Goal: Task Accomplishment & Management: Manage account settings

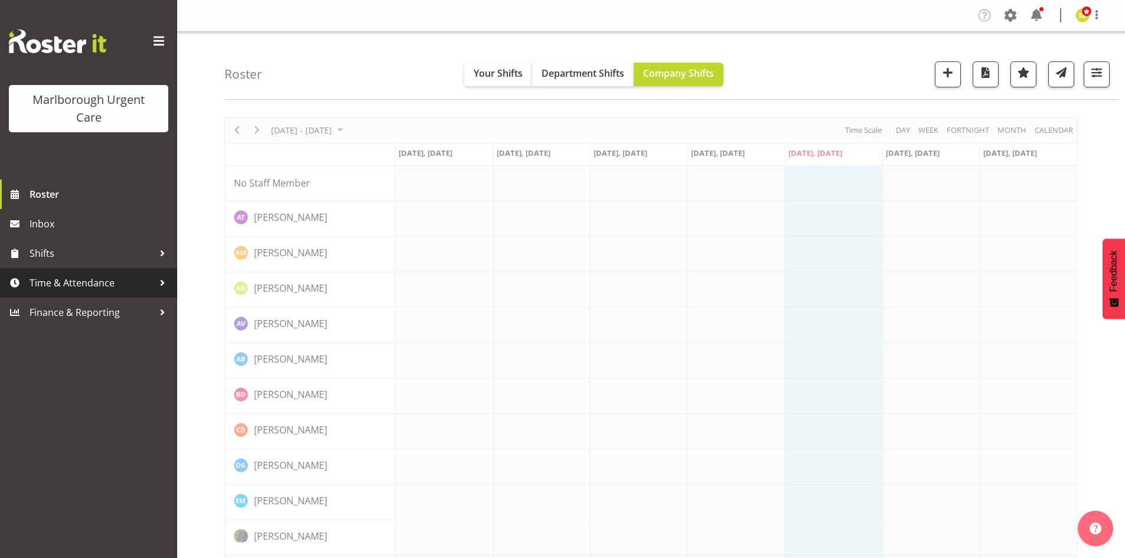
click at [89, 281] on span "Time & Attendance" at bounding box center [92, 283] width 124 height 18
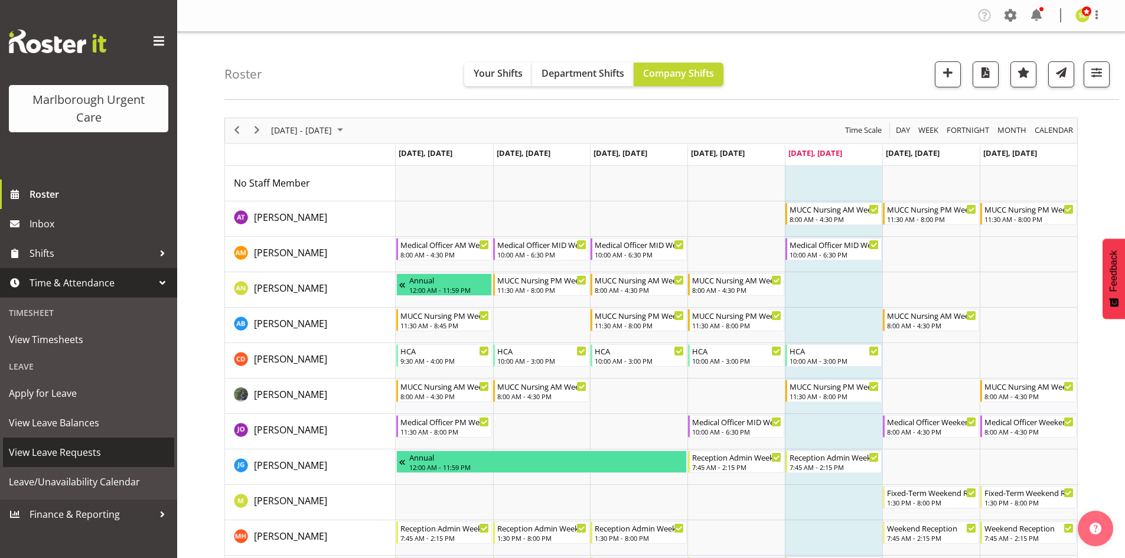
click at [89, 441] on link "View Leave Requests" at bounding box center [88, 453] width 171 height 30
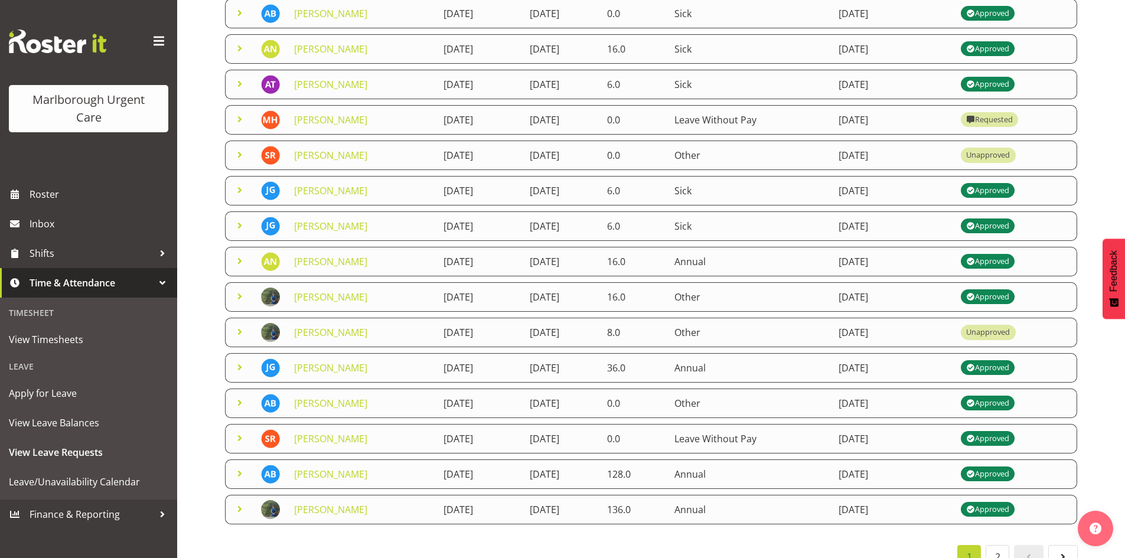
scroll to position [177, 0]
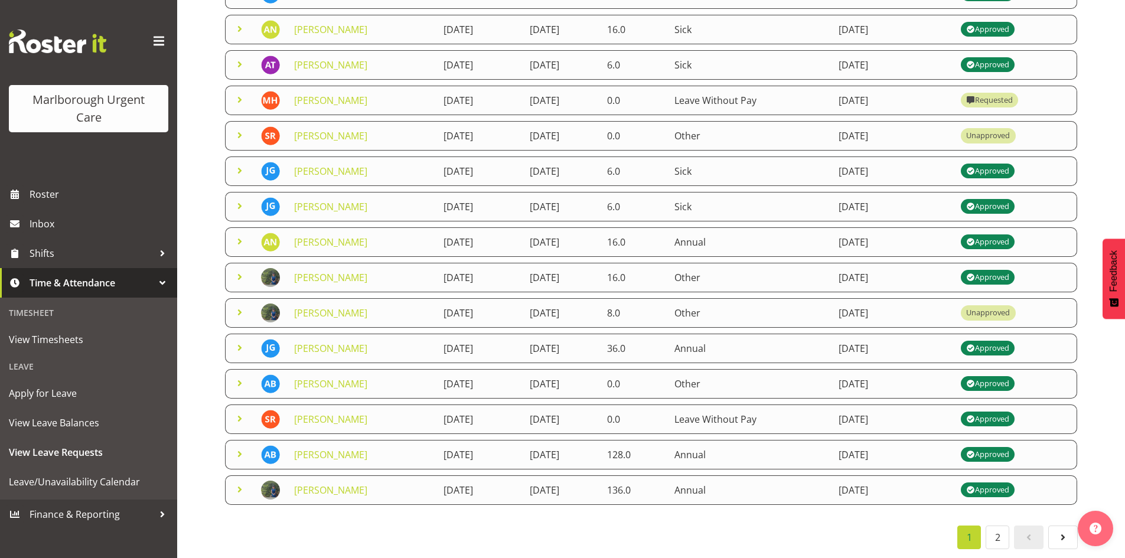
click at [240, 346] on span at bounding box center [240, 348] width 14 height 14
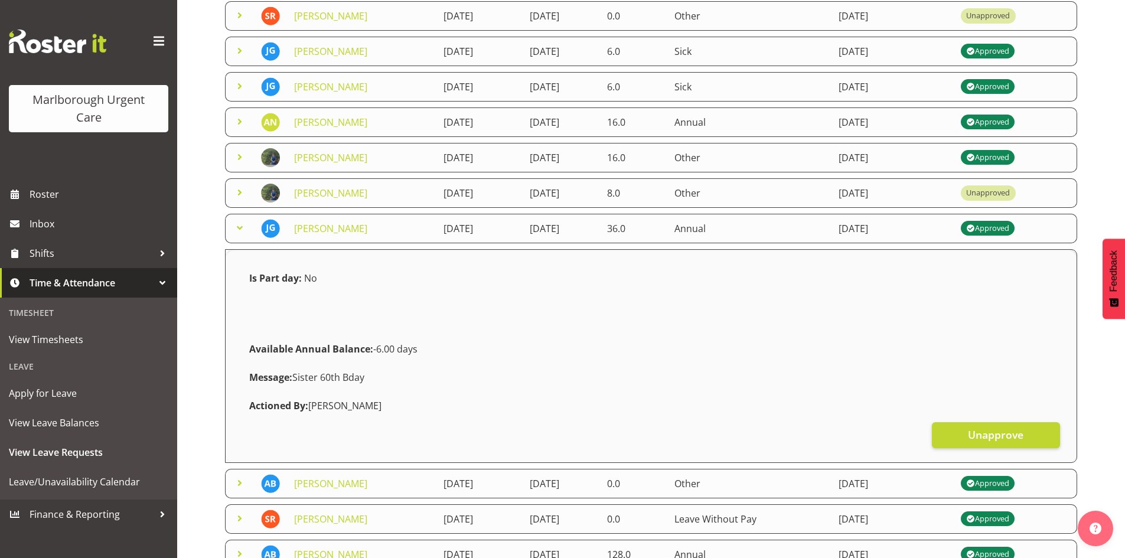
scroll to position [354, 0]
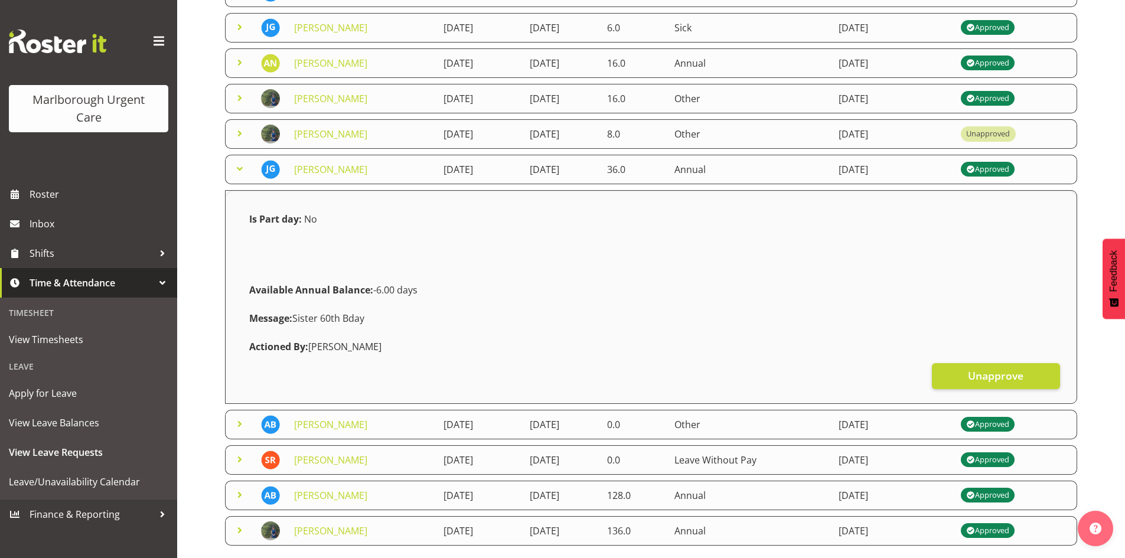
drag, startPoint x: 309, startPoint y: 347, endPoint x: 416, endPoint y: 352, distance: 107.0
click at [416, 352] on div "Actioned By: Amber Venning-Slater" at bounding box center [651, 347] width 818 height 28
click at [434, 349] on div "Actioned By: Amber Venning-Slater" at bounding box center [651, 347] width 818 height 28
drag, startPoint x: 415, startPoint y: 354, endPoint x: 246, endPoint y: 224, distance: 212.3
click at [246, 224] on div "Is Part day: No Available Annual Balance: -6.00 days Message: Sister 60th Bday …" at bounding box center [651, 283] width 818 height 156
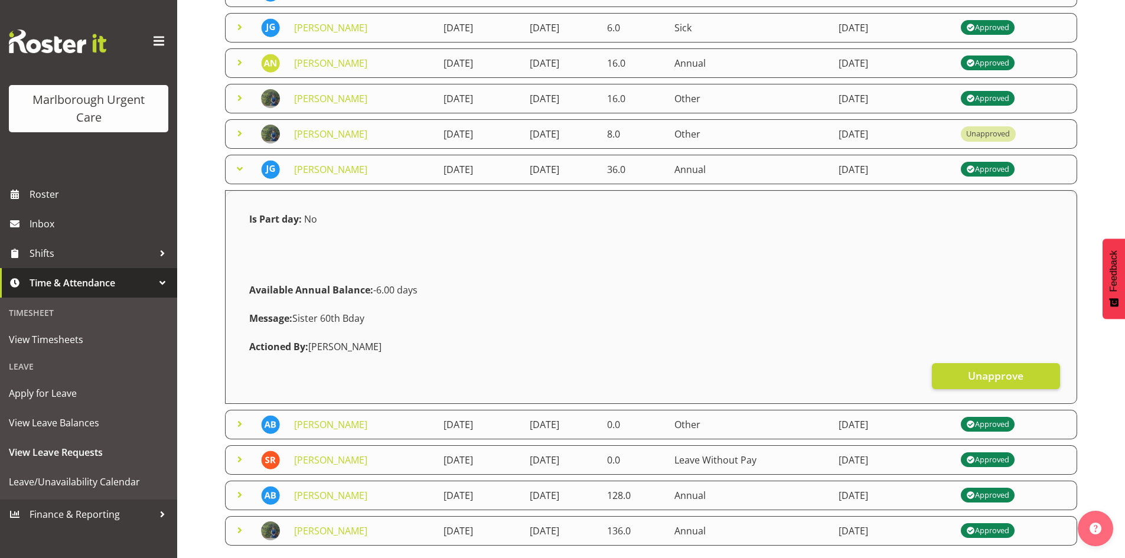
click at [386, 300] on div "Available Annual Balance: -6.00 days" at bounding box center [651, 290] width 818 height 28
drag, startPoint x: 425, startPoint y: 336, endPoint x: 256, endPoint y: 211, distance: 210.3
click at [256, 211] on div "Is Part day: No Available Annual Balance: -6.00 days Message: Sister 60th Bday …" at bounding box center [651, 283] width 818 height 156
click at [422, 255] on div at bounding box center [344, 255] width 204 height 14
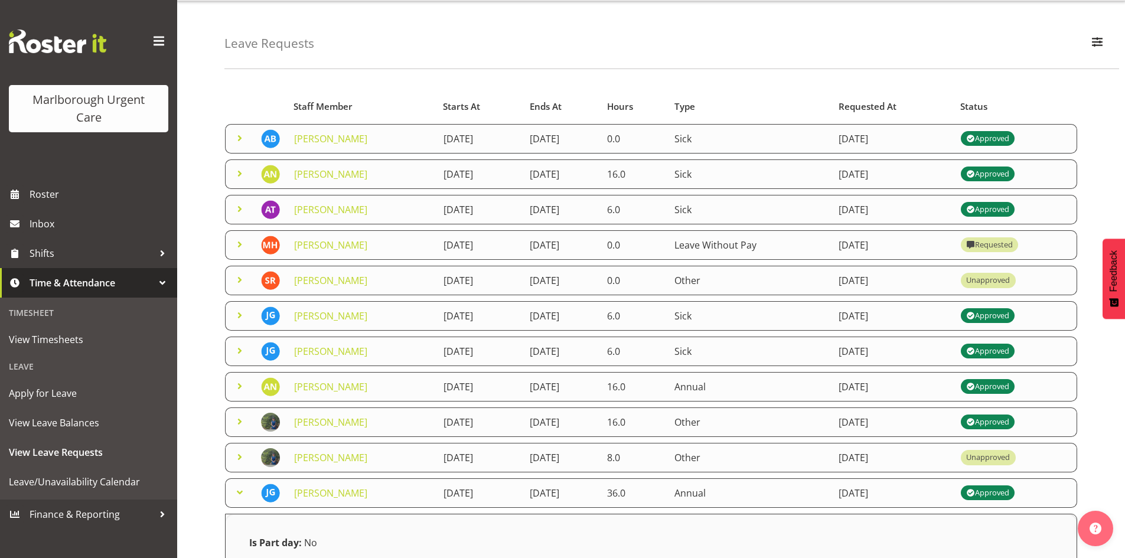
scroll to position [59, 0]
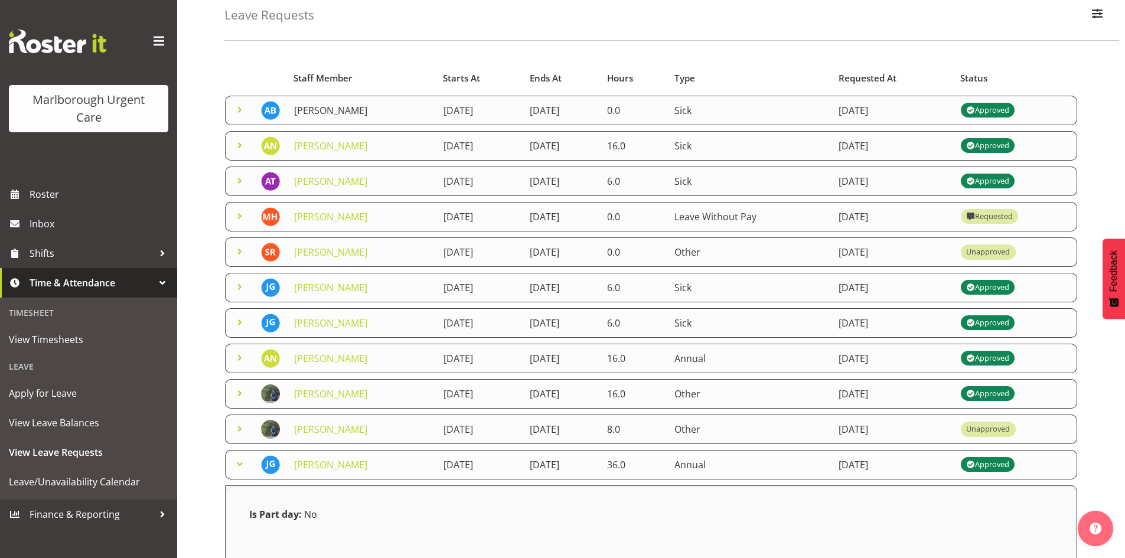
click at [325, 112] on link "[PERSON_NAME]" at bounding box center [330, 110] width 73 height 13
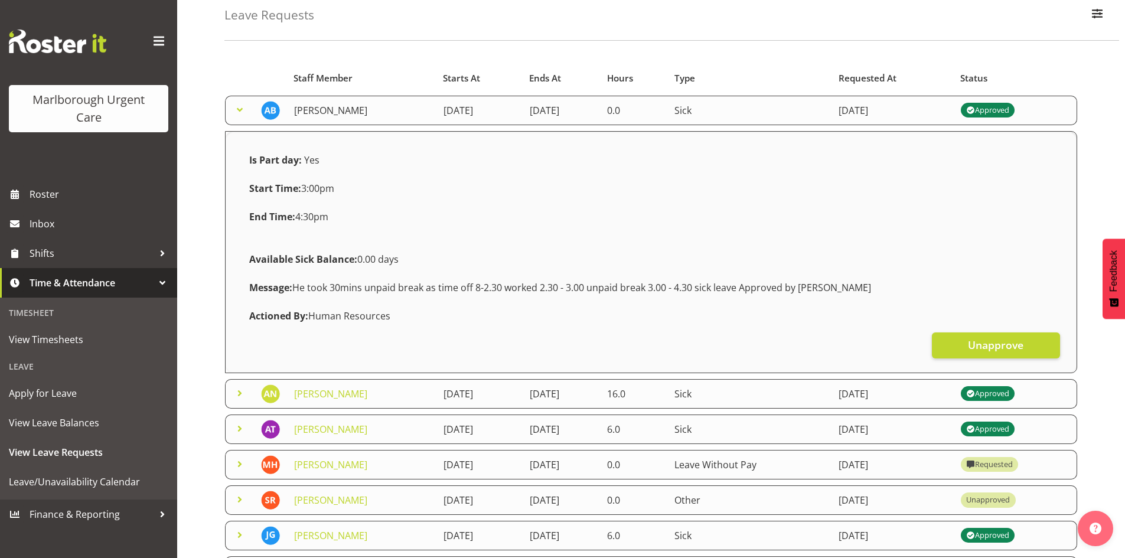
click at [325, 112] on link "[PERSON_NAME]" at bounding box center [330, 110] width 73 height 13
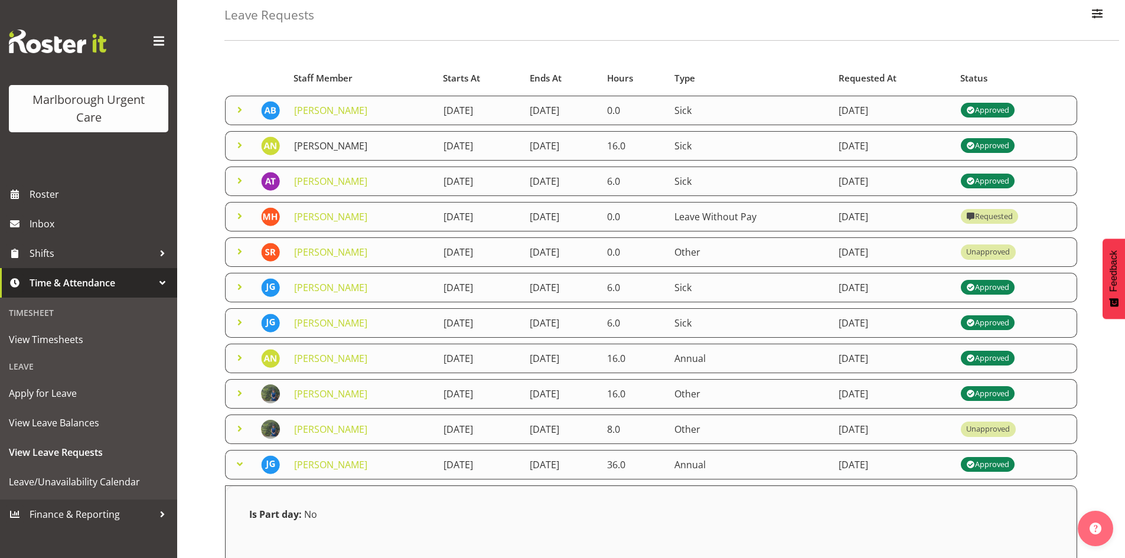
click at [323, 147] on link "[PERSON_NAME]" at bounding box center [330, 145] width 73 height 13
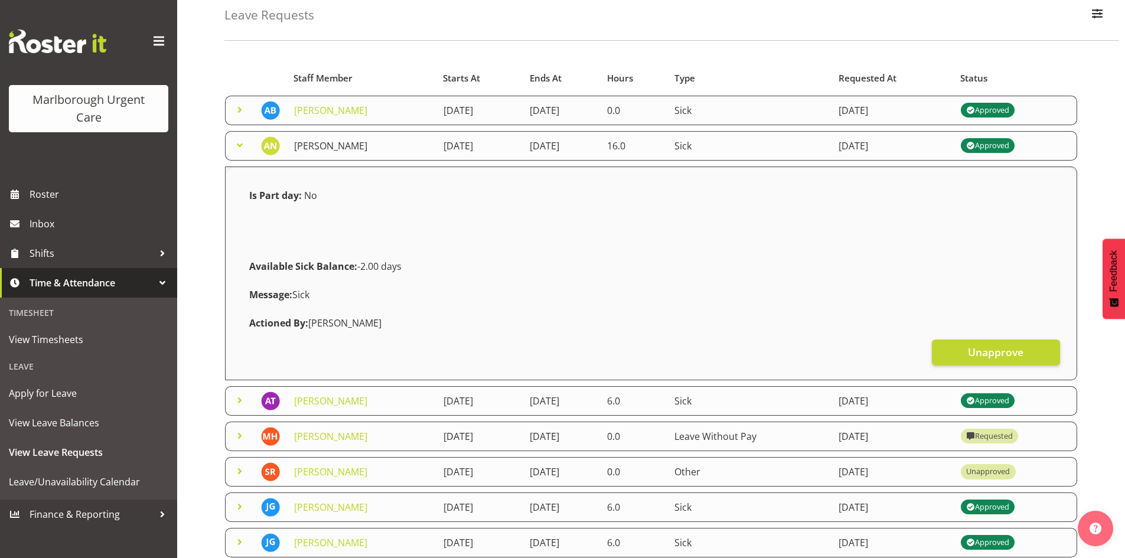
click at [323, 147] on link "[PERSON_NAME]" at bounding box center [330, 145] width 73 height 13
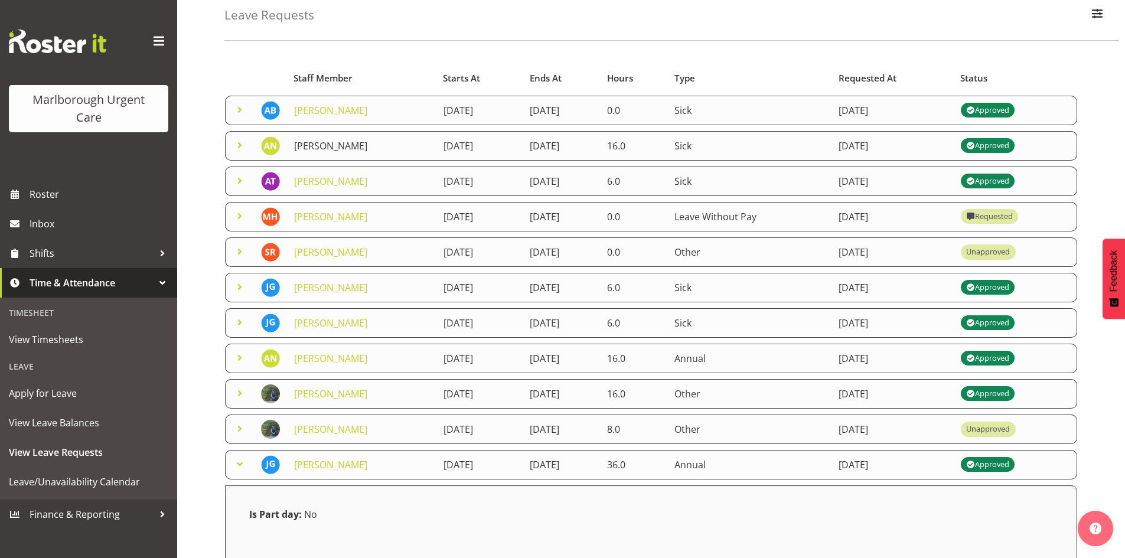
click at [325, 142] on link "[PERSON_NAME]" at bounding box center [330, 145] width 73 height 13
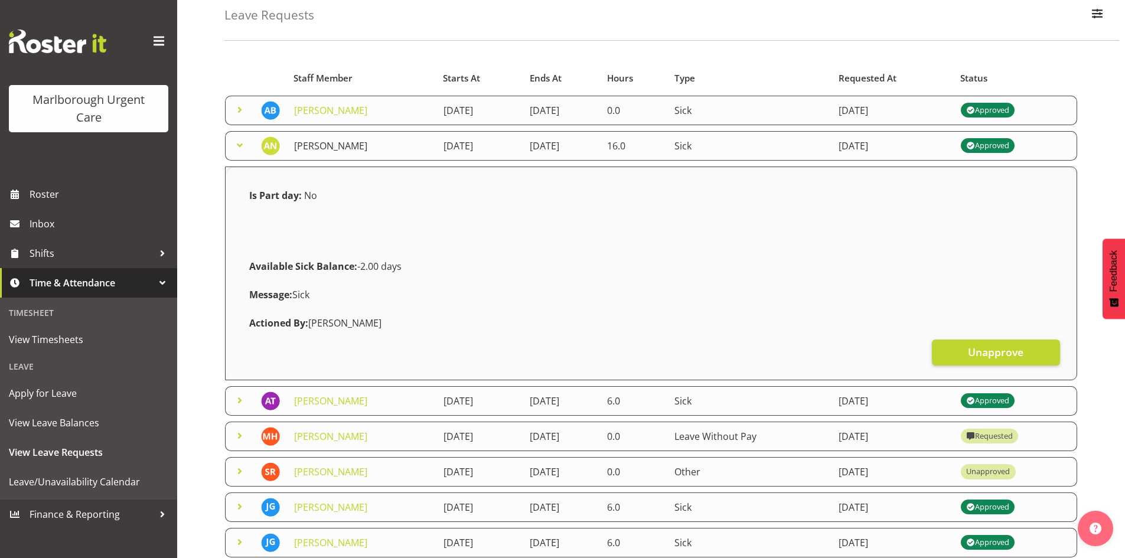
click at [349, 145] on link "[PERSON_NAME]" at bounding box center [330, 145] width 73 height 13
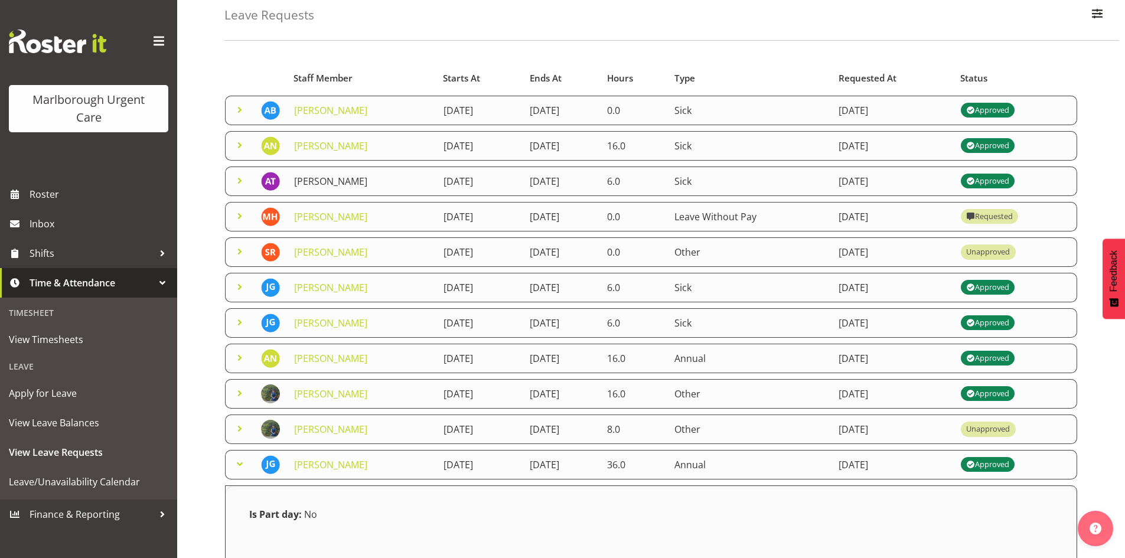
click at [346, 178] on link "[PERSON_NAME]" at bounding box center [330, 181] width 73 height 13
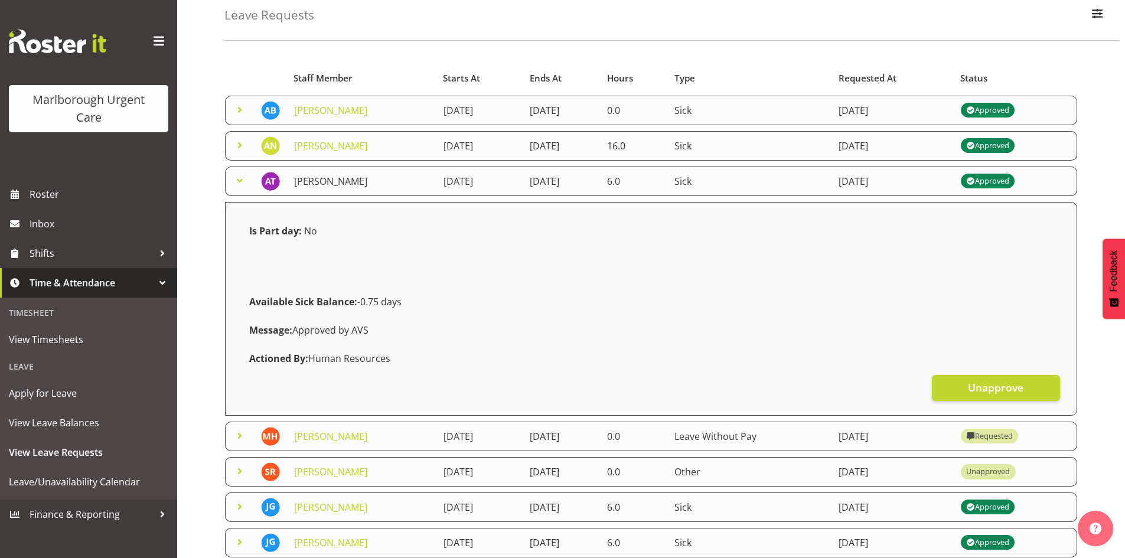
click at [346, 178] on link "[PERSON_NAME]" at bounding box center [330, 181] width 73 height 13
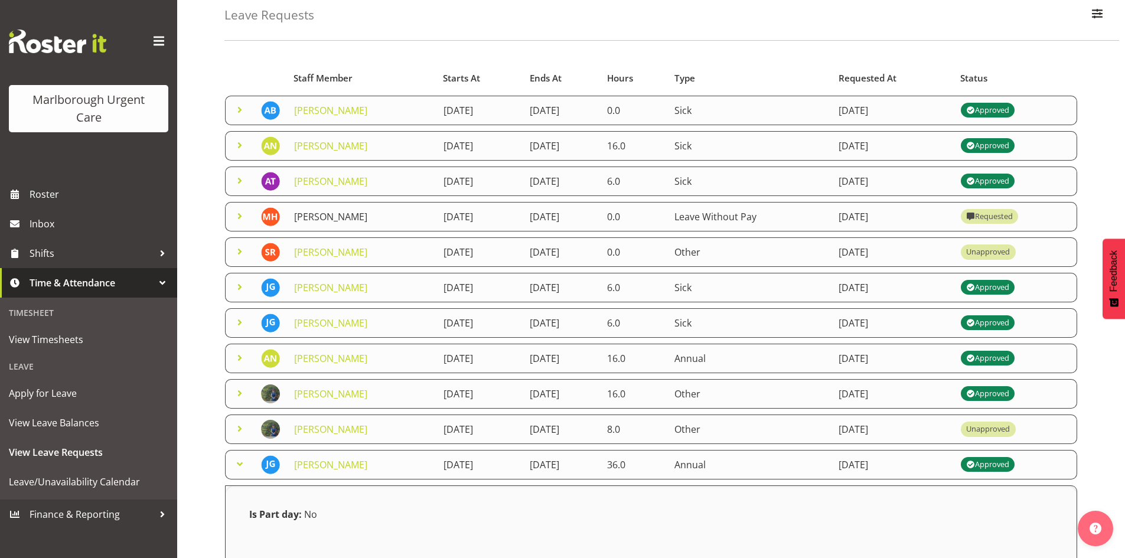
click at [343, 220] on link "[PERSON_NAME]" at bounding box center [330, 216] width 73 height 13
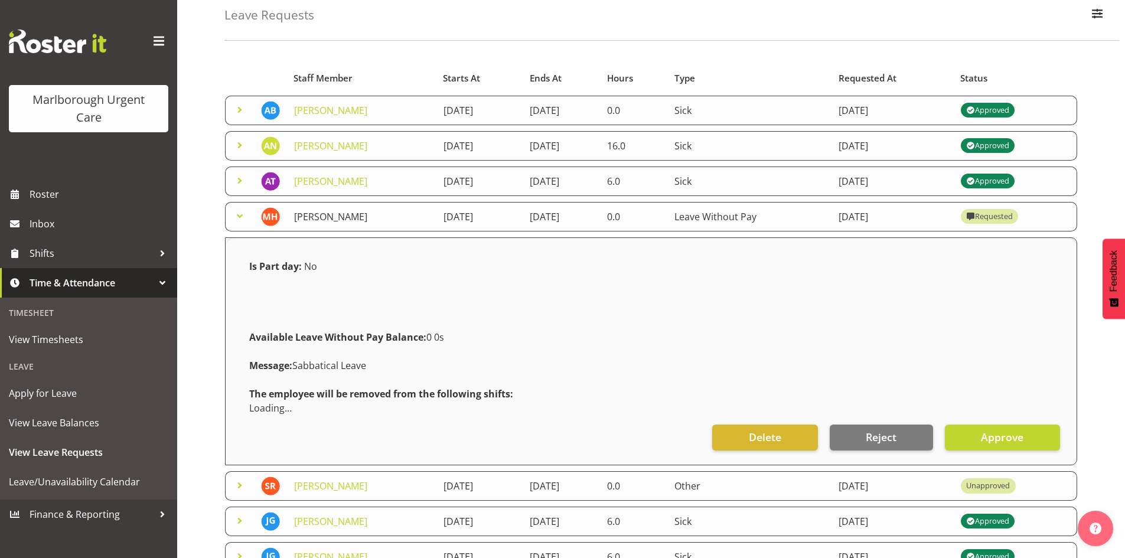
click at [343, 220] on link "[PERSON_NAME]" at bounding box center [330, 216] width 73 height 13
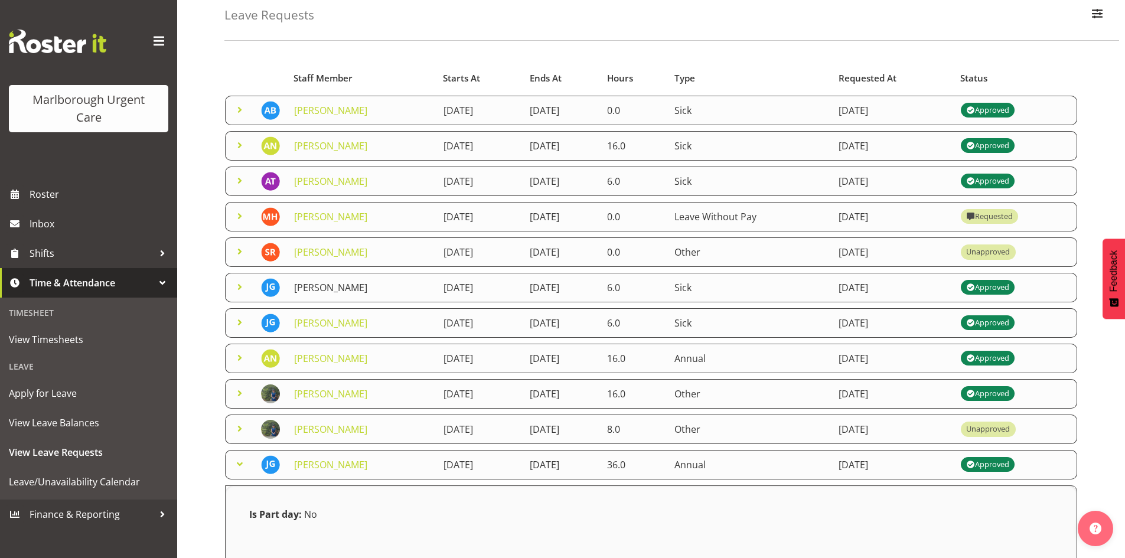
click at [331, 283] on link "[PERSON_NAME]" at bounding box center [330, 287] width 73 height 13
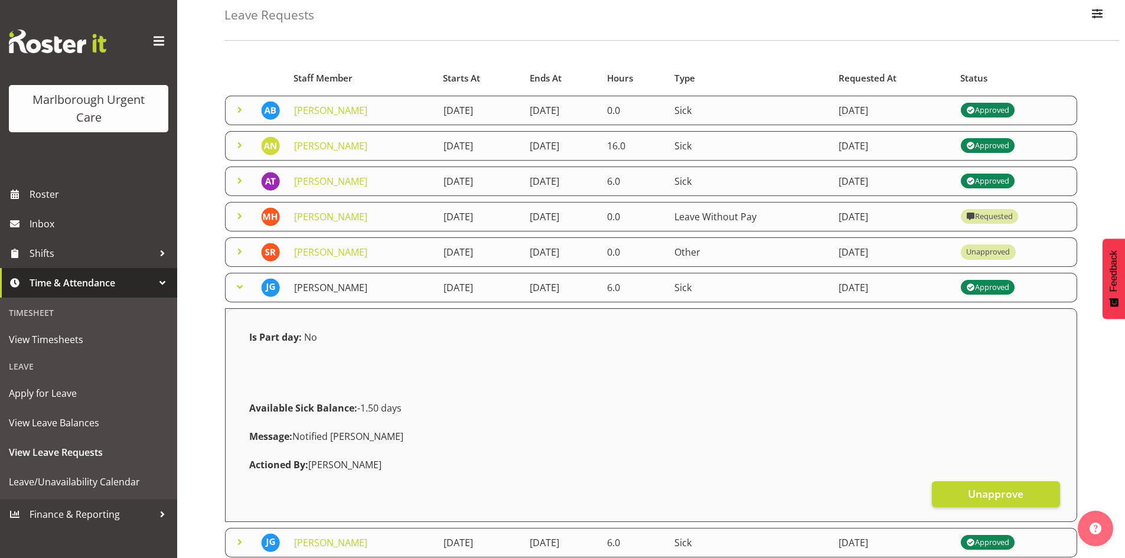
click at [337, 284] on link "[PERSON_NAME]" at bounding box center [330, 287] width 73 height 13
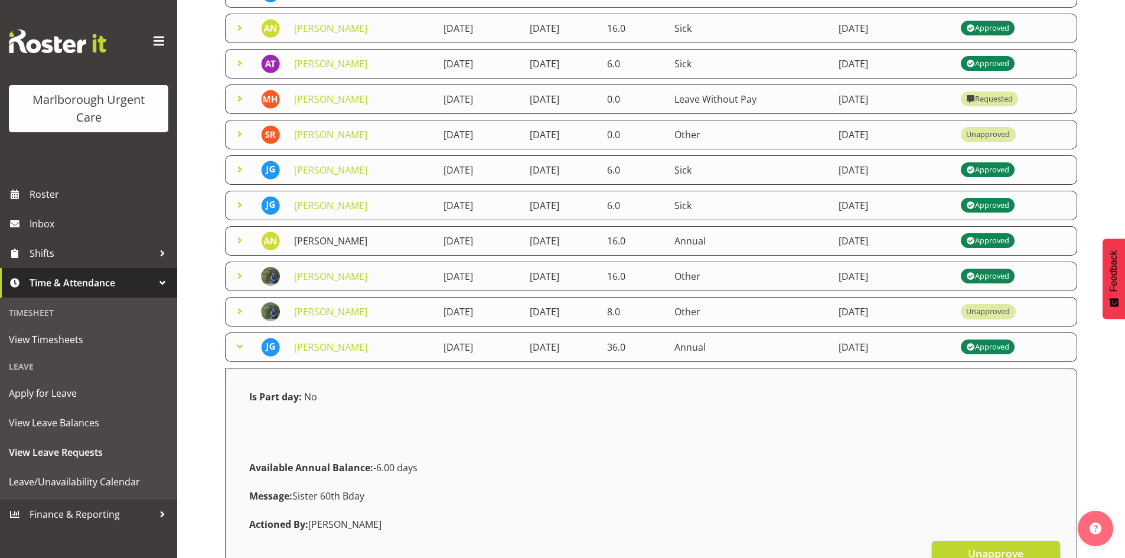
scroll to position [177, 0]
click at [349, 206] on link "[PERSON_NAME]" at bounding box center [330, 204] width 73 height 13
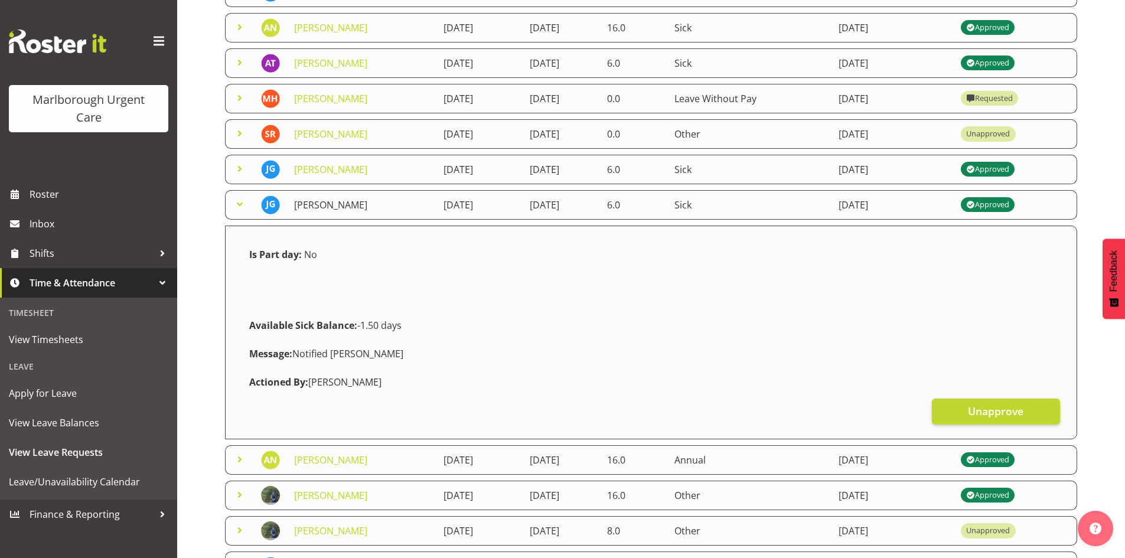
click at [349, 206] on link "[PERSON_NAME]" at bounding box center [330, 204] width 73 height 13
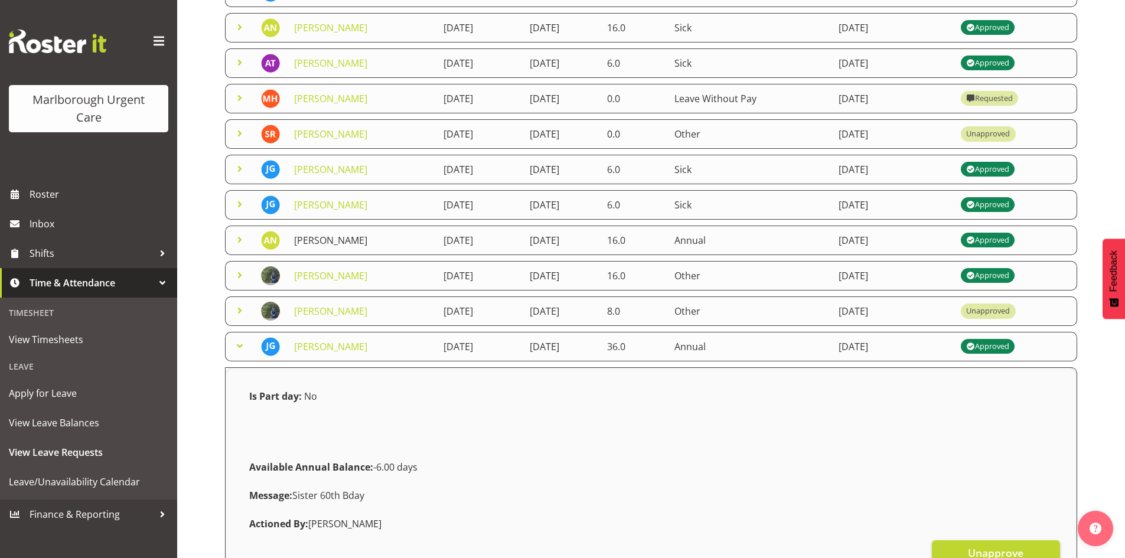
click at [346, 242] on link "[PERSON_NAME]" at bounding box center [330, 240] width 73 height 13
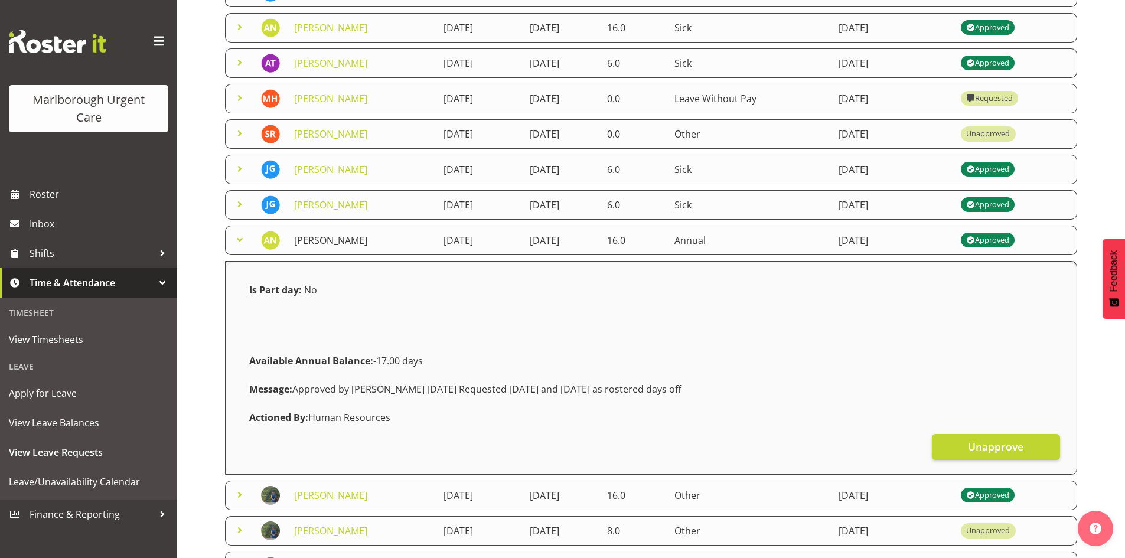
click at [346, 242] on link "[PERSON_NAME]" at bounding box center [330, 240] width 73 height 13
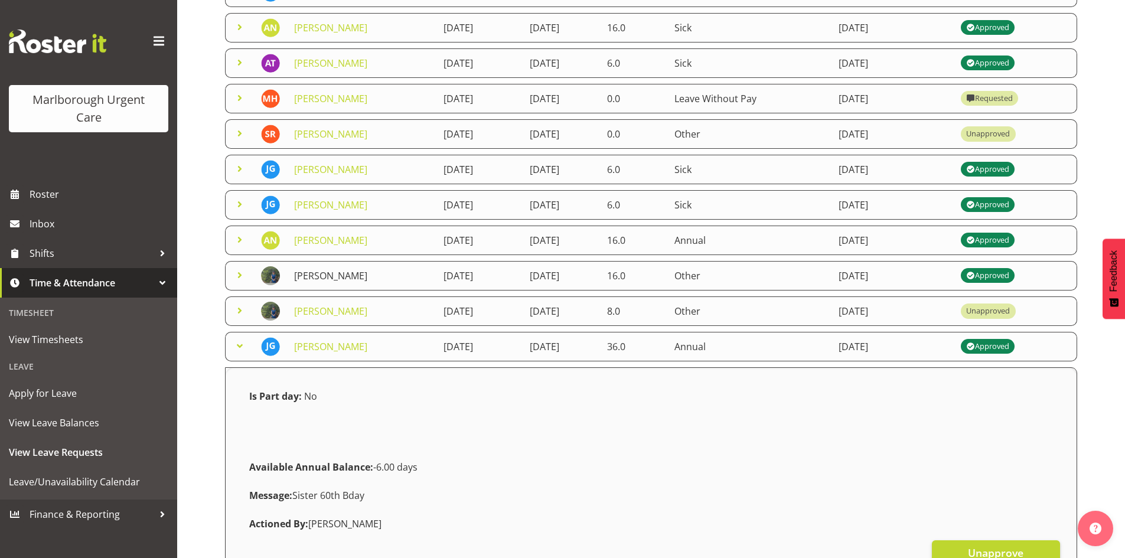
click at [344, 271] on link "[PERSON_NAME]" at bounding box center [330, 275] width 73 height 13
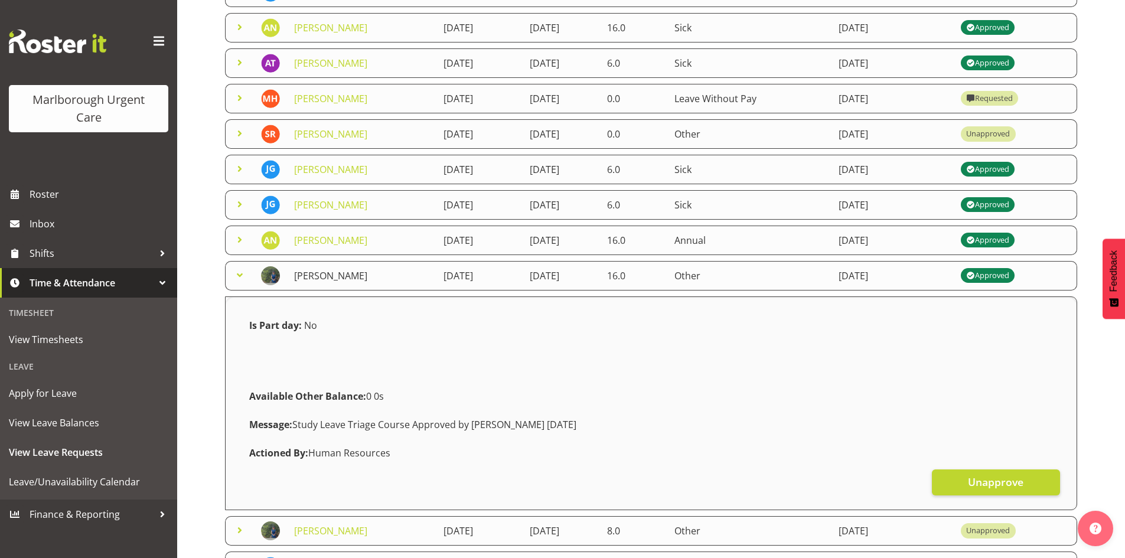
click at [344, 271] on link "[PERSON_NAME]" at bounding box center [330, 275] width 73 height 13
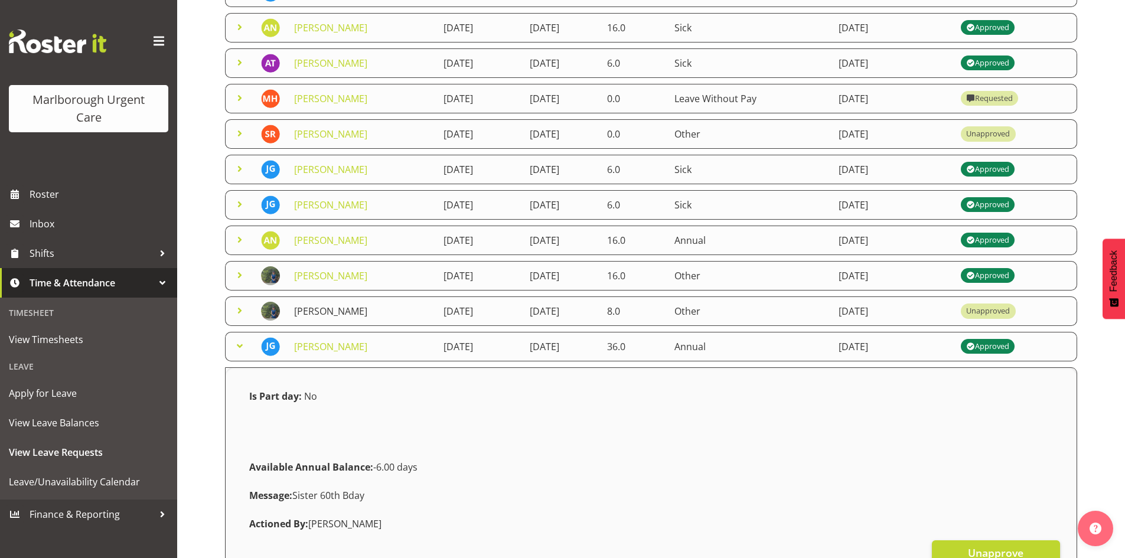
click at [349, 322] on td "[PERSON_NAME]" at bounding box center [361, 312] width 149 height 30
click at [350, 309] on link "[PERSON_NAME]" at bounding box center [330, 311] width 73 height 13
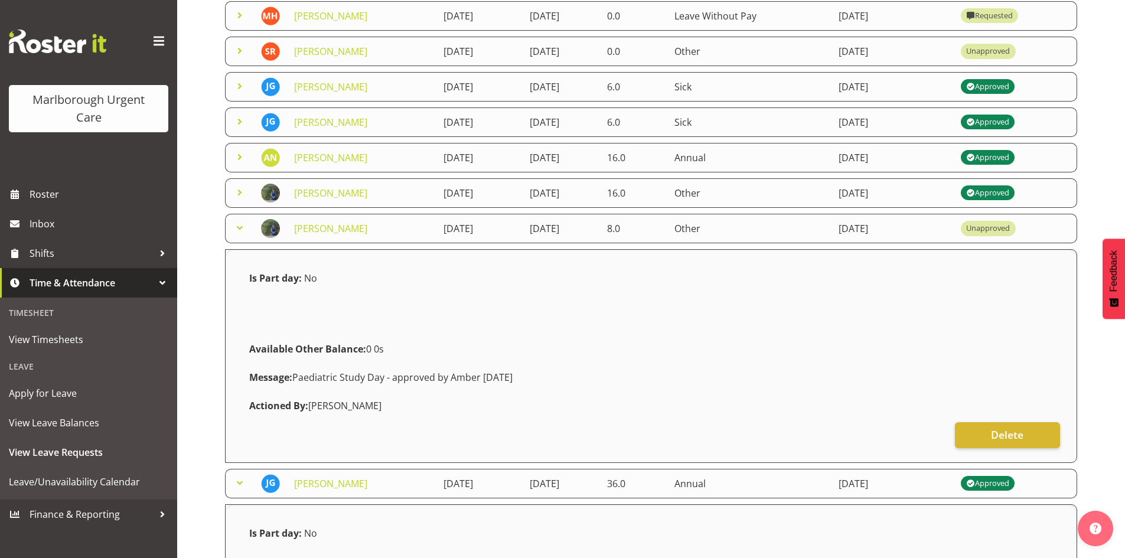
scroll to position [295, 0]
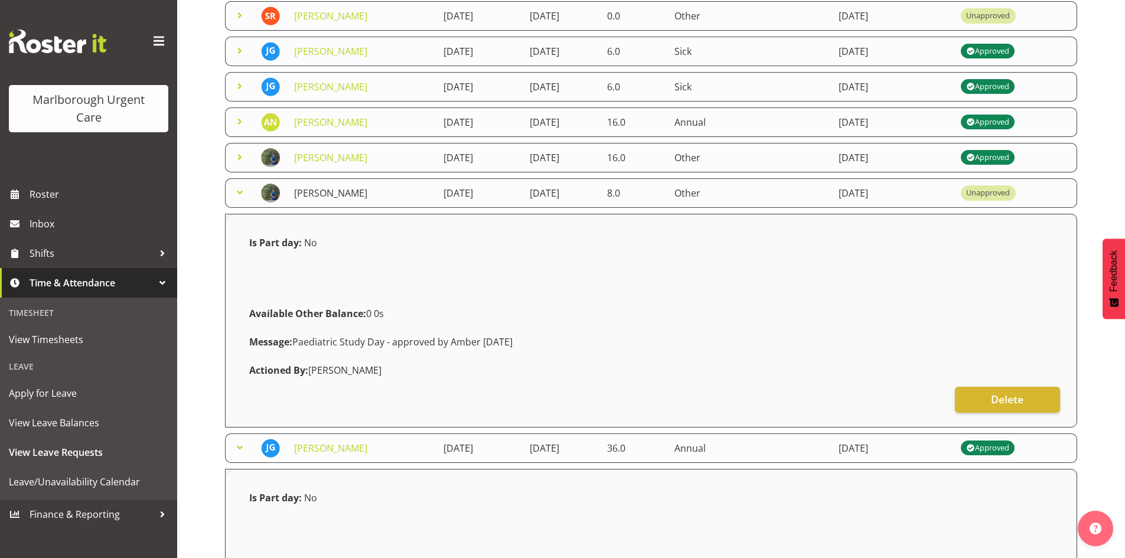
click at [330, 197] on link "[PERSON_NAME]" at bounding box center [330, 193] width 73 height 13
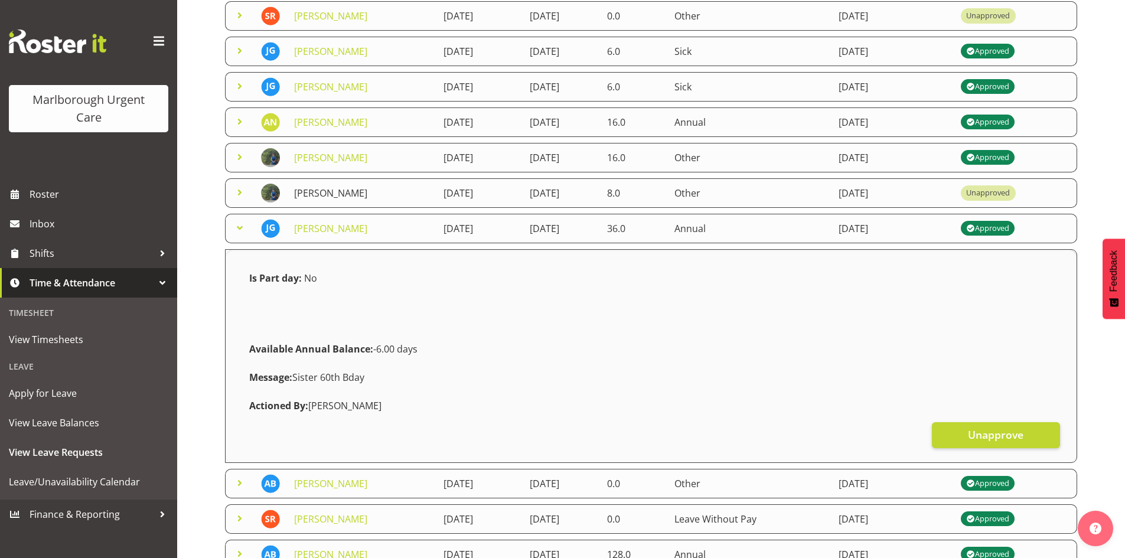
click at [330, 197] on link "[PERSON_NAME]" at bounding box center [330, 193] width 73 height 13
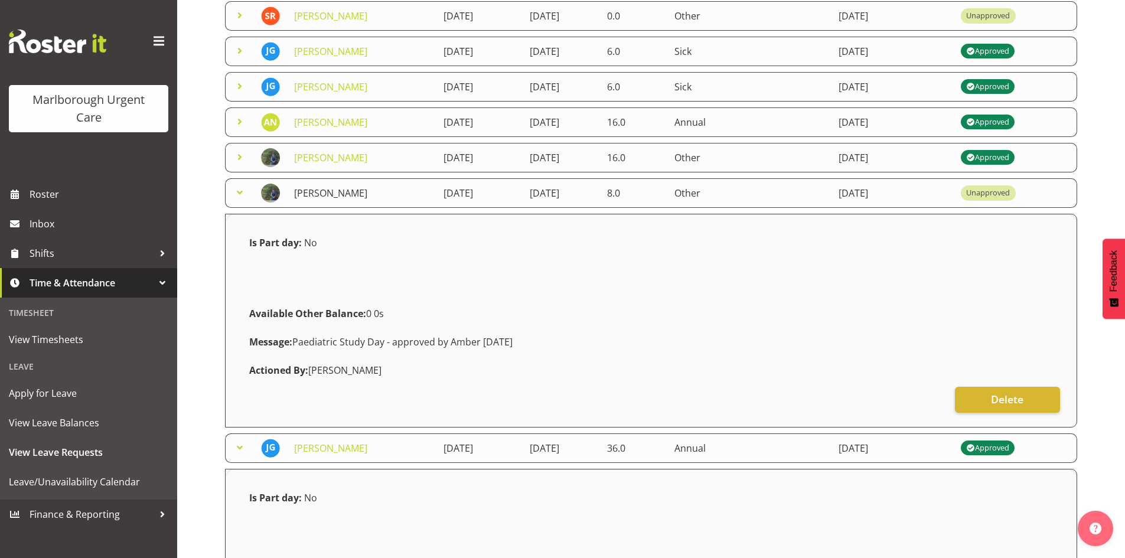
click at [330, 197] on link "[PERSON_NAME]" at bounding box center [330, 193] width 73 height 13
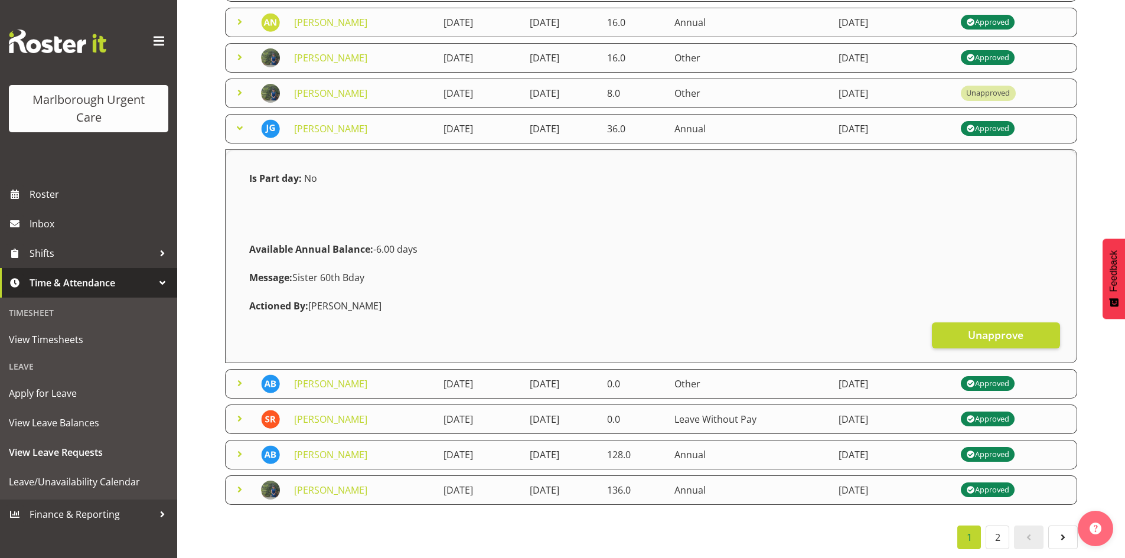
scroll to position [404, 0]
click at [346, 378] on link "[PERSON_NAME]" at bounding box center [330, 383] width 73 height 13
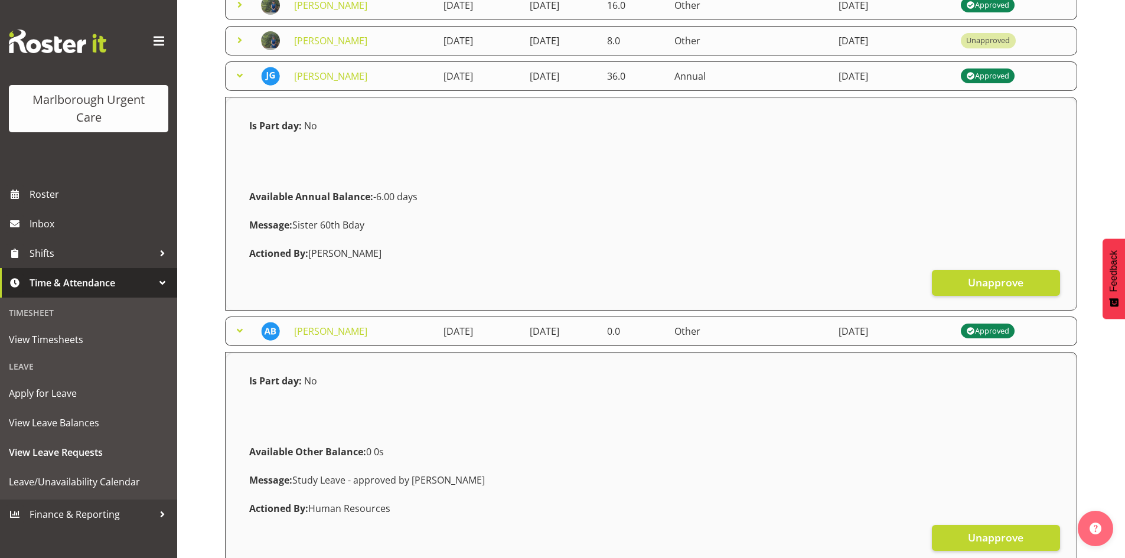
scroll to position [581, 0]
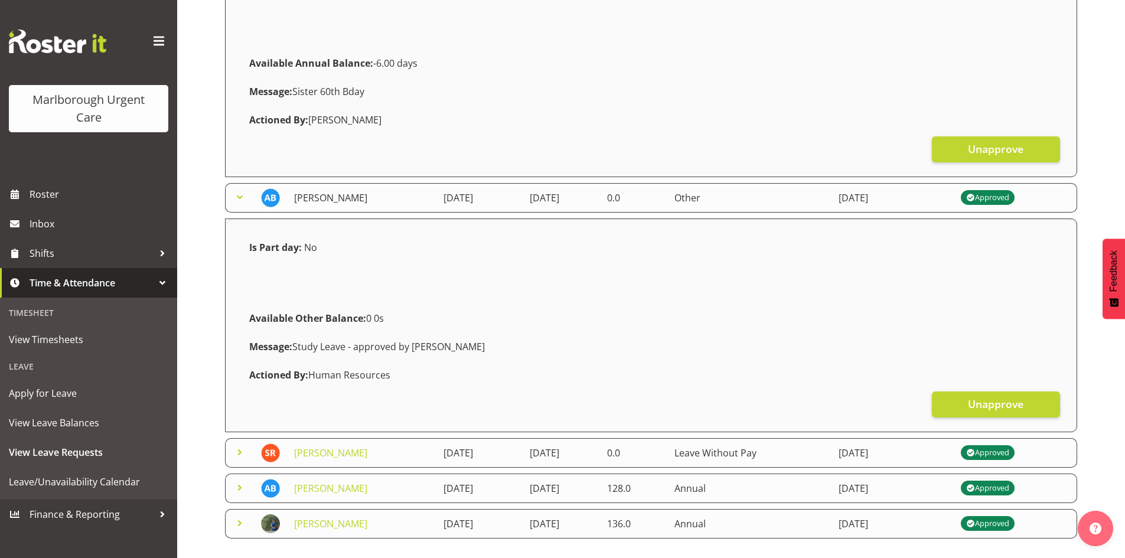
click at [328, 201] on link "[PERSON_NAME]" at bounding box center [330, 197] width 73 height 13
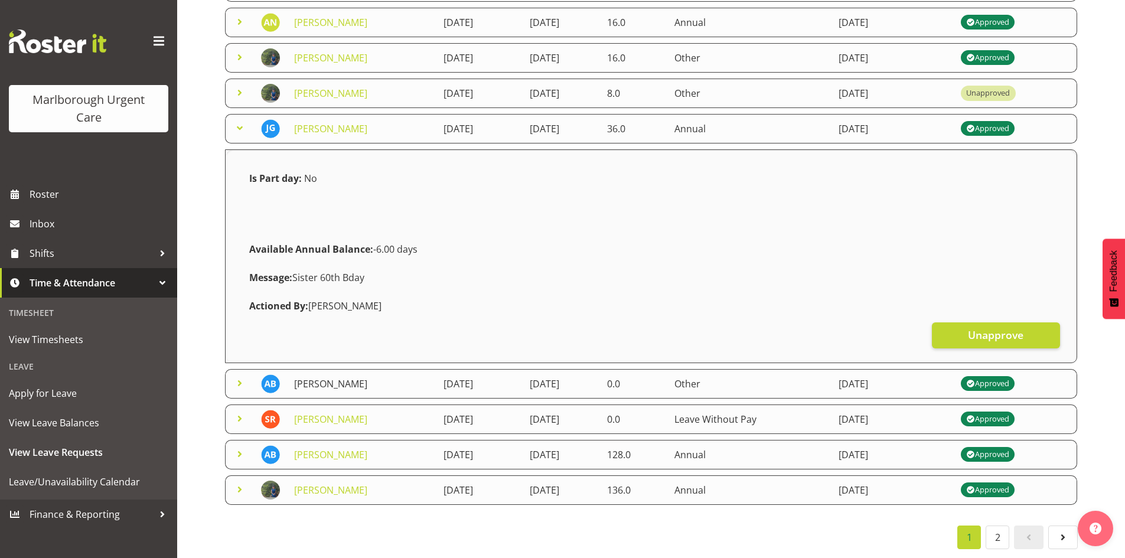
click at [326, 377] on link "[PERSON_NAME]" at bounding box center [330, 383] width 73 height 13
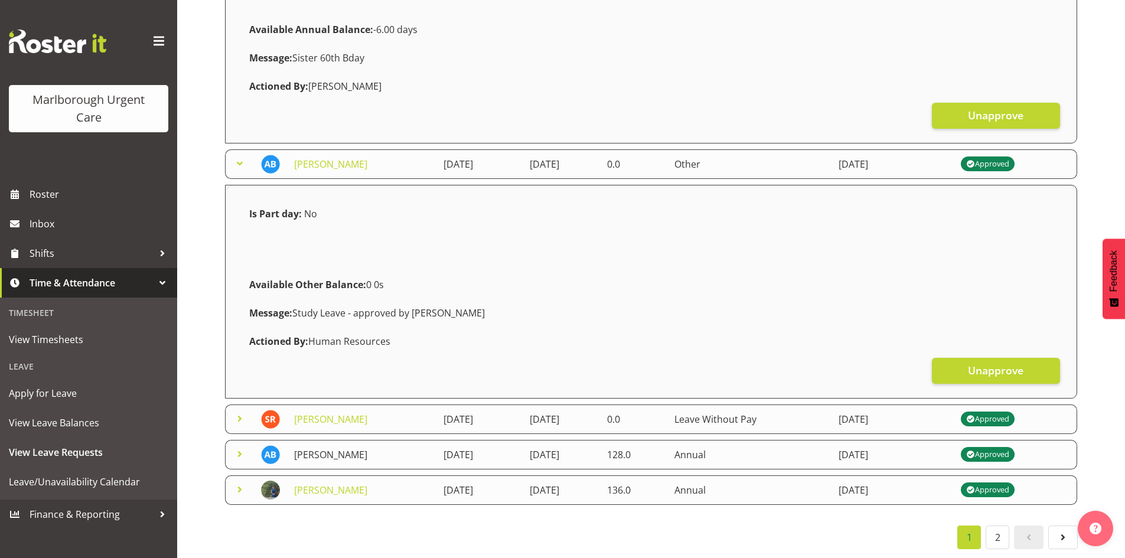
click at [333, 449] on link "[PERSON_NAME]" at bounding box center [330, 454] width 73 height 13
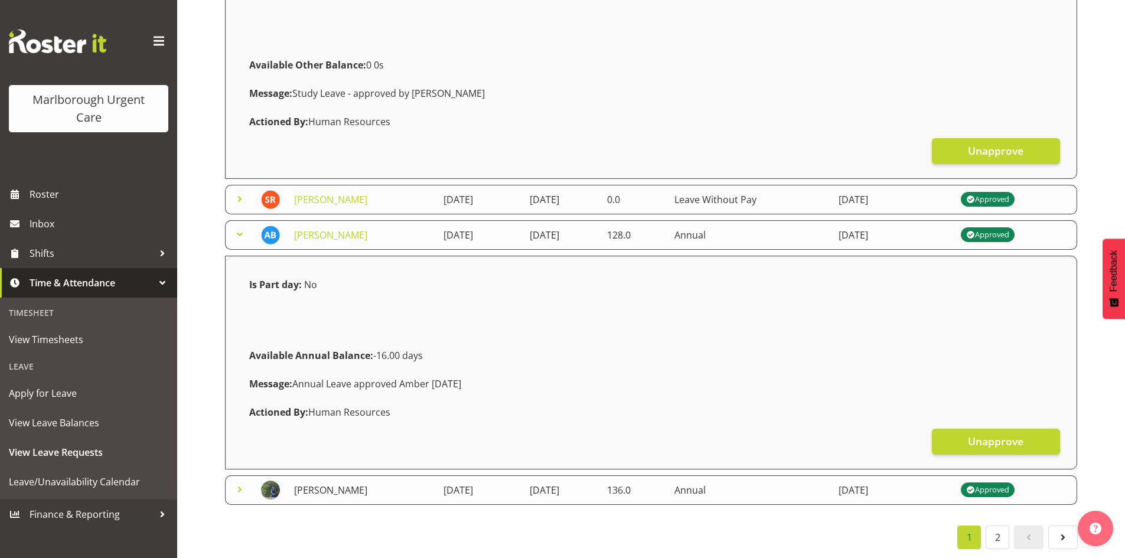
click at [334, 484] on link "[PERSON_NAME]" at bounding box center [330, 490] width 73 height 13
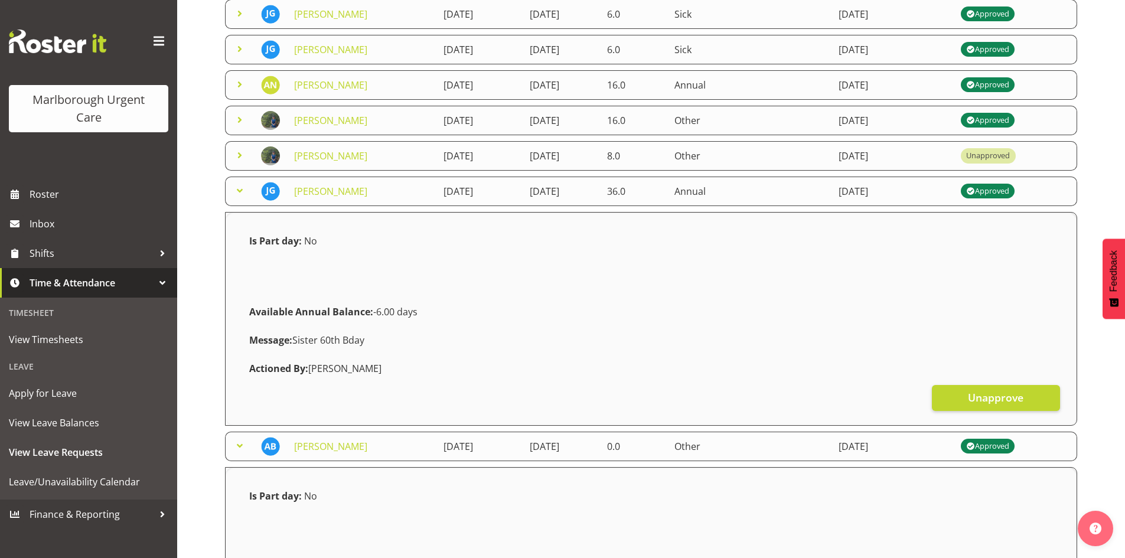
scroll to position [312, 0]
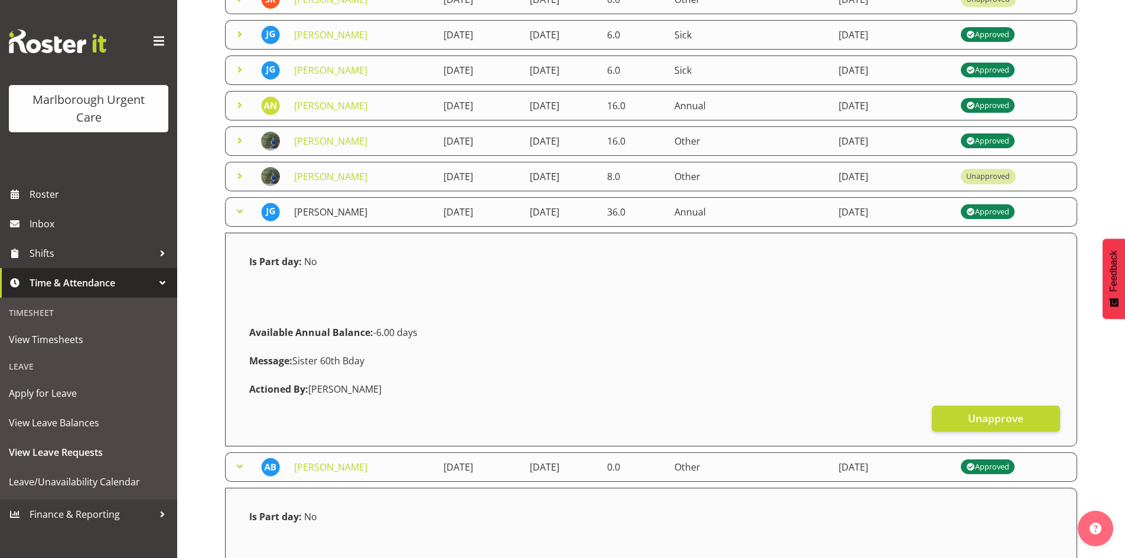
click at [361, 209] on link "[PERSON_NAME]" at bounding box center [330, 212] width 73 height 13
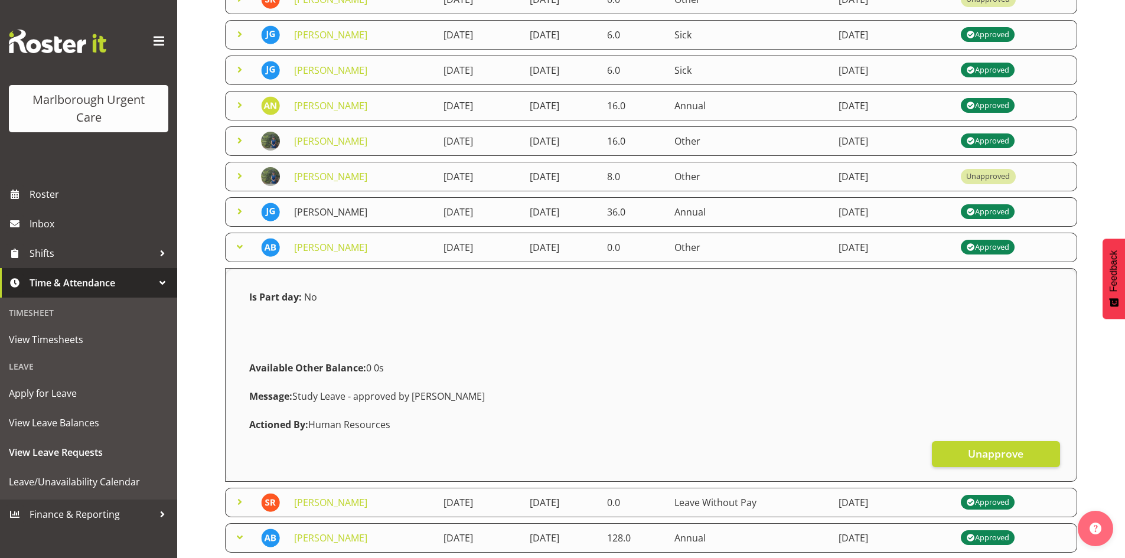
click at [358, 213] on link "[PERSON_NAME]" at bounding box center [330, 212] width 73 height 13
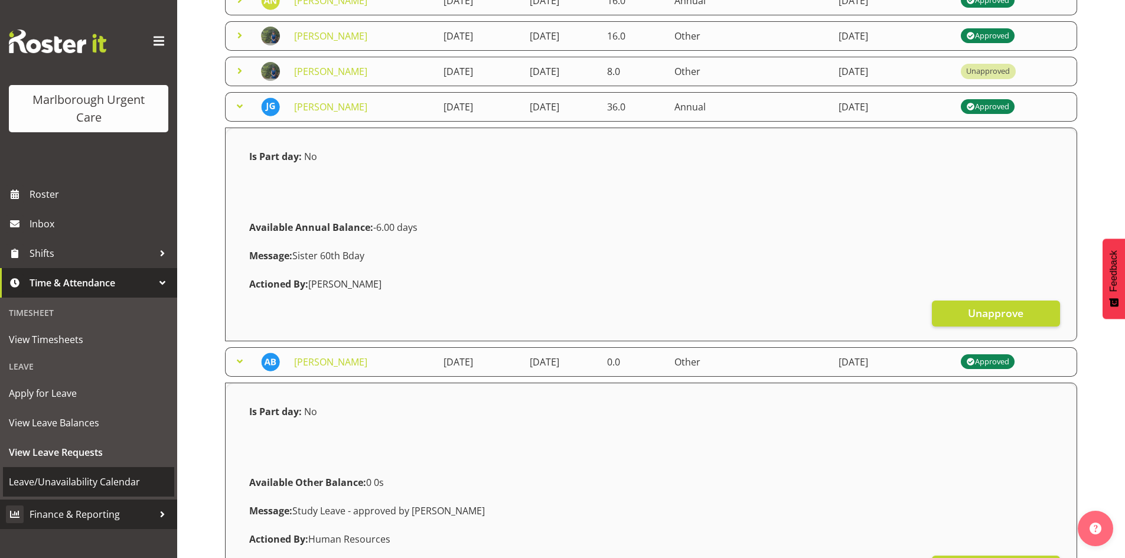
scroll to position [430, 0]
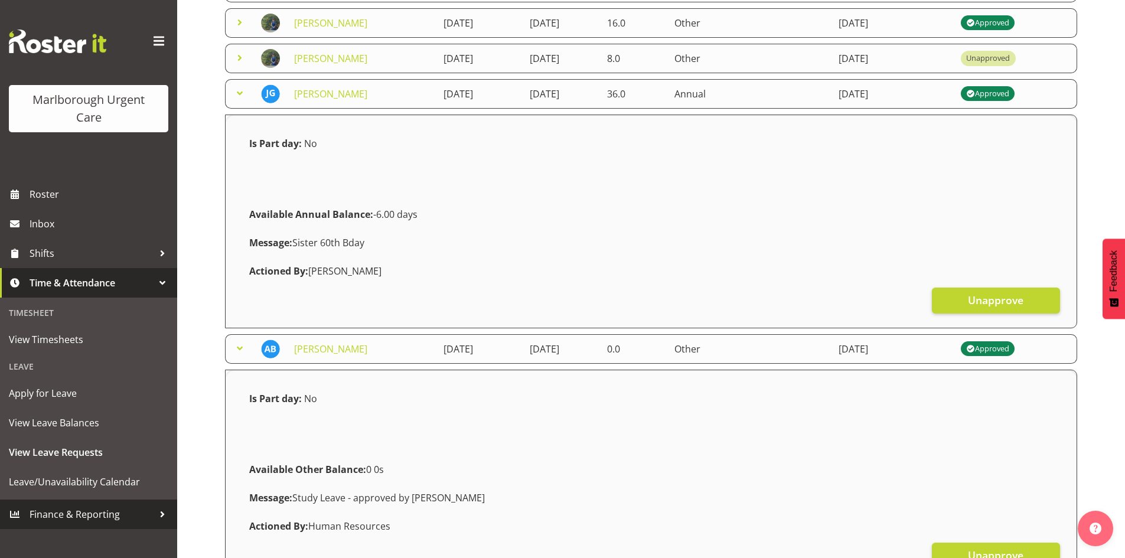
click at [77, 512] on span "Finance & Reporting" at bounding box center [92, 515] width 124 height 18
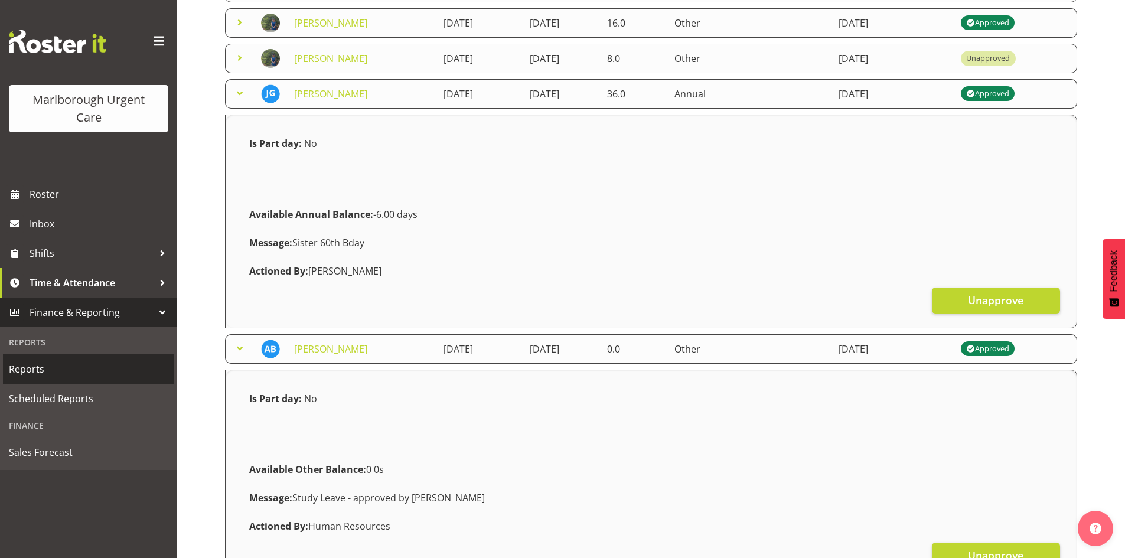
click at [66, 369] on span "Reports" at bounding box center [89, 369] width 160 height 18
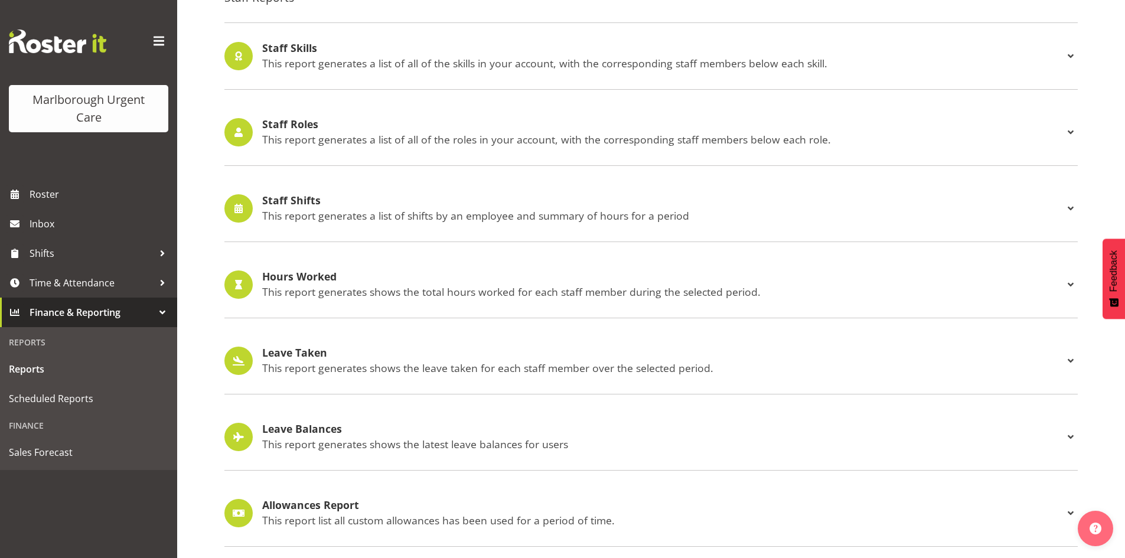
scroll to position [1079, 0]
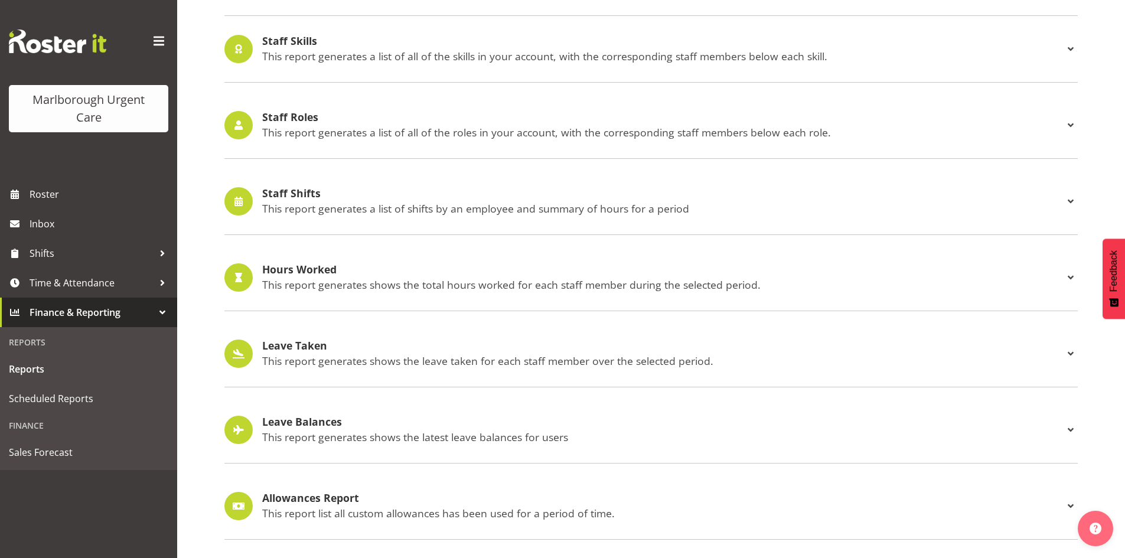
click at [278, 418] on h4 "Leave Balances" at bounding box center [663, 422] width 802 height 12
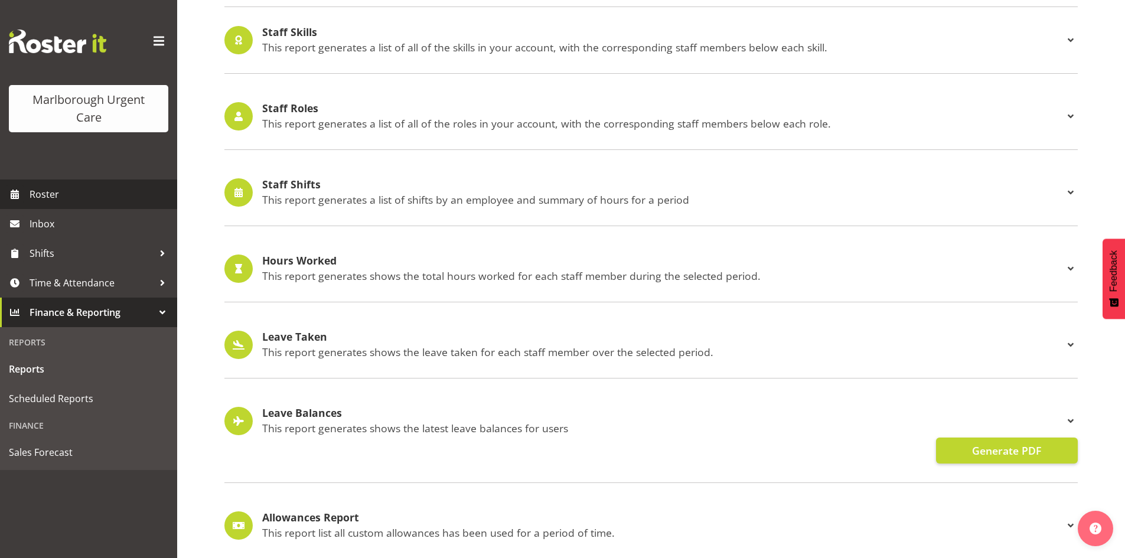
click at [90, 186] on span "Roster" at bounding box center [101, 195] width 142 height 18
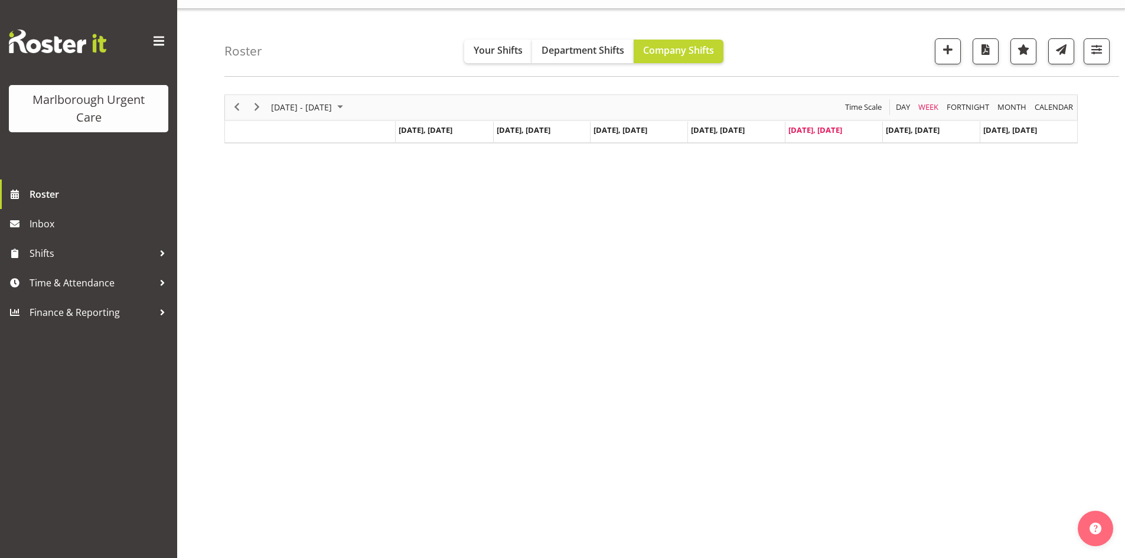
scroll to position [23, 0]
